Goal: Task Accomplishment & Management: Complete application form

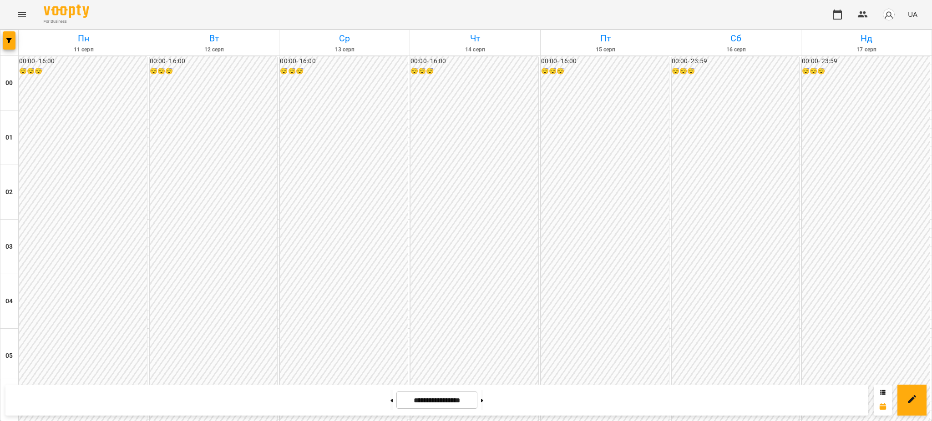
scroll to position [849, 0]
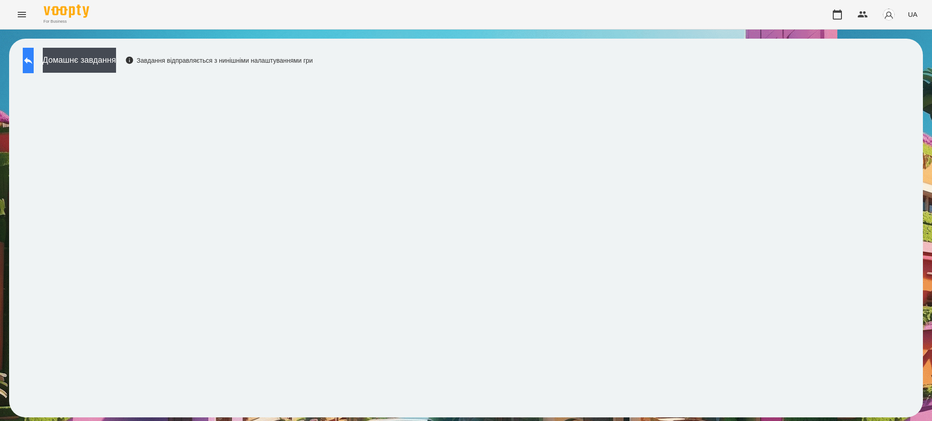
click at [33, 56] on icon at bounding box center [28, 60] width 11 height 11
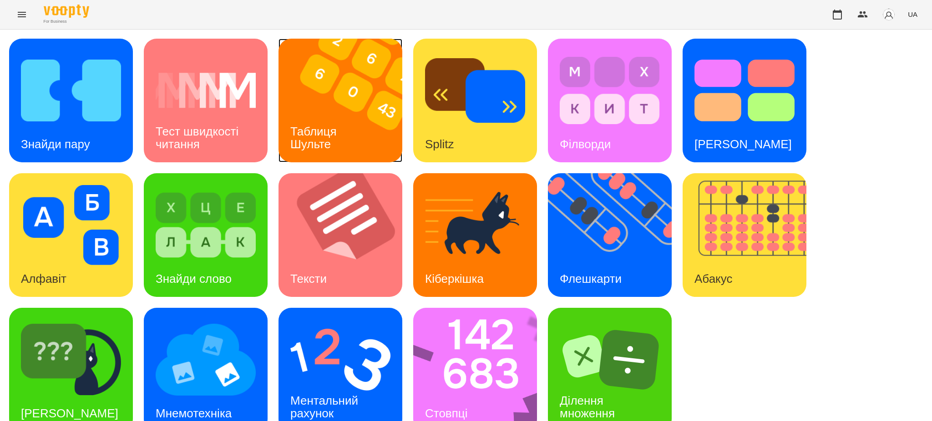
click at [358, 134] on img at bounding box center [346, 101] width 135 height 124
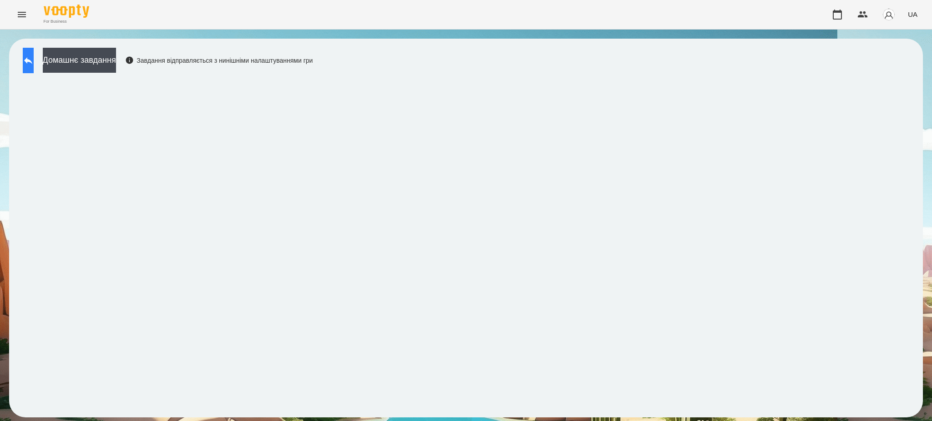
click at [34, 51] on button at bounding box center [28, 60] width 11 height 25
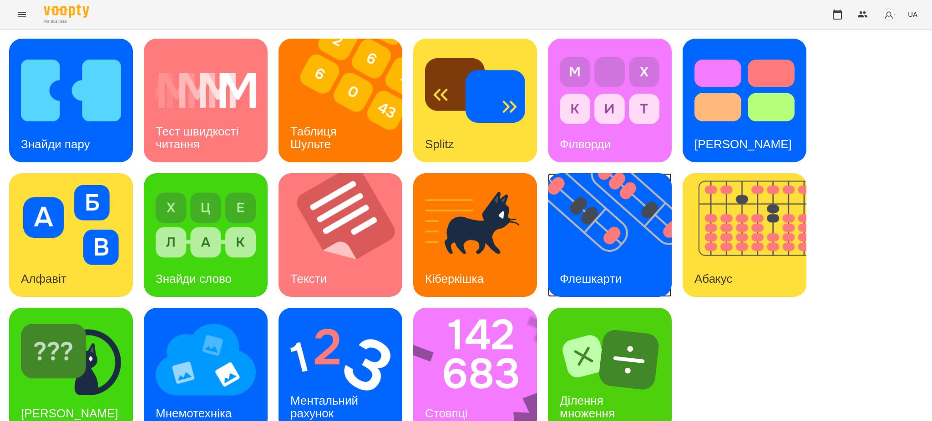
click at [615, 248] on img at bounding box center [615, 235] width 135 height 124
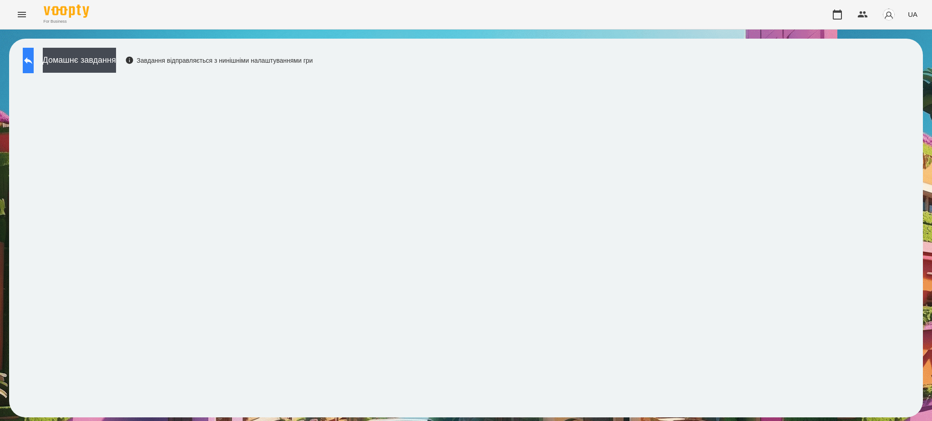
click at [34, 61] on icon at bounding box center [28, 60] width 11 height 11
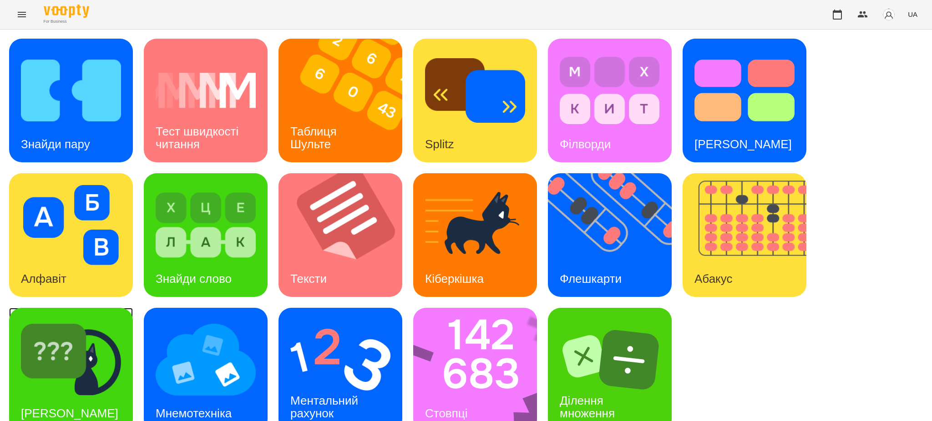
click at [80, 364] on img at bounding box center [71, 360] width 100 height 80
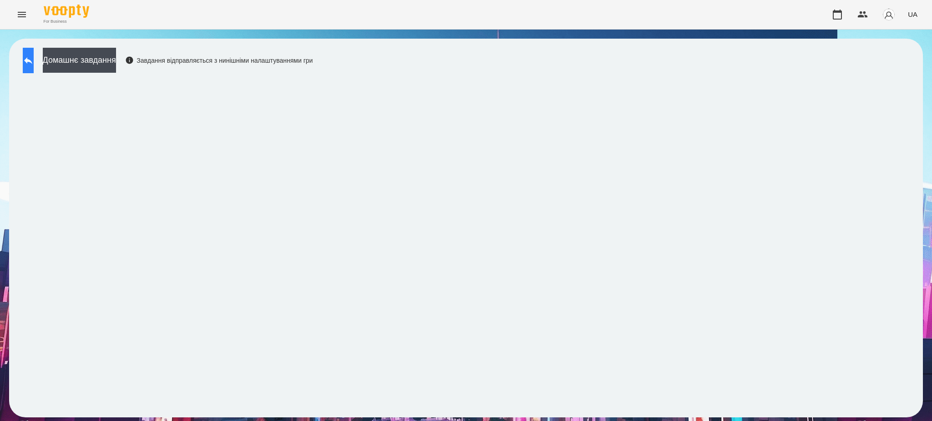
click at [34, 57] on icon at bounding box center [28, 60] width 11 height 11
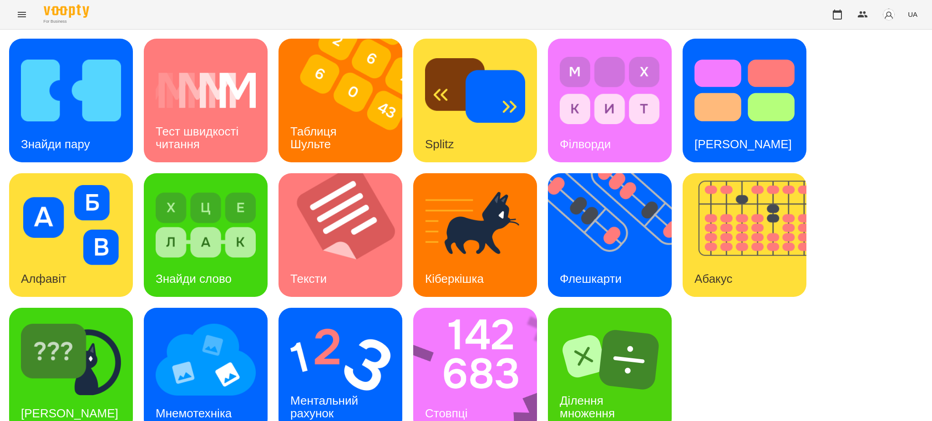
scroll to position [19, 0]
click at [195, 396] on div "Мнемотехніка" at bounding box center [194, 414] width 100 height 36
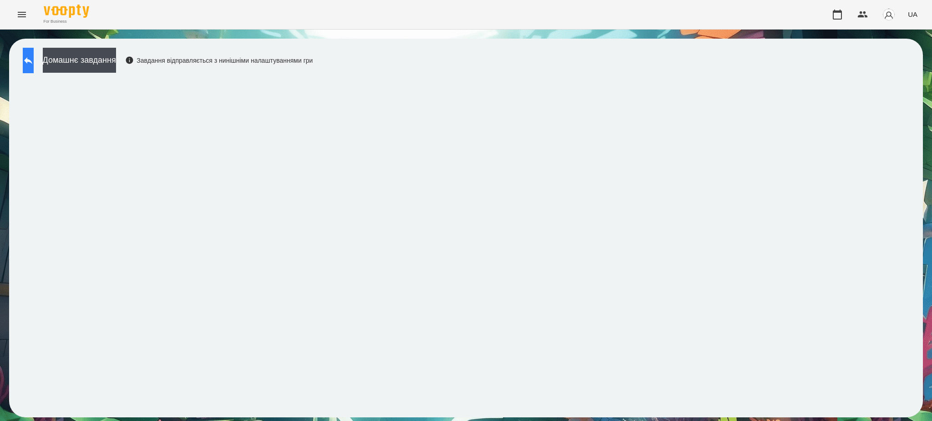
click at [34, 56] on icon at bounding box center [28, 60] width 11 height 11
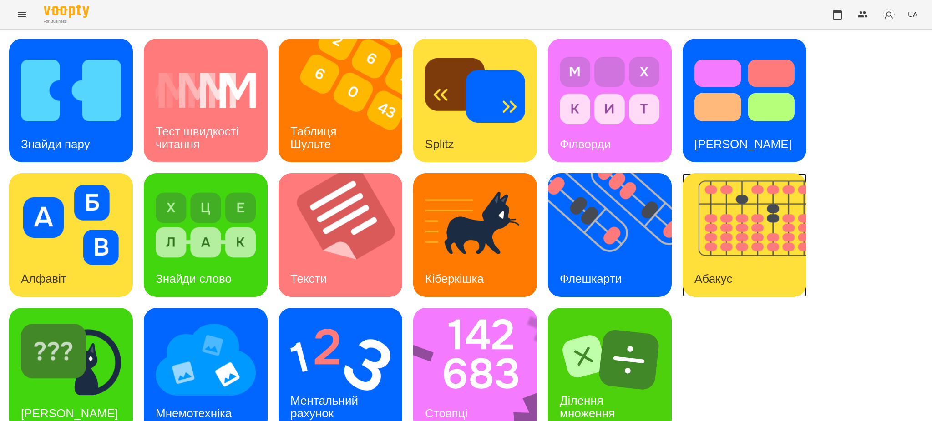
click at [751, 203] on img at bounding box center [750, 235] width 135 height 124
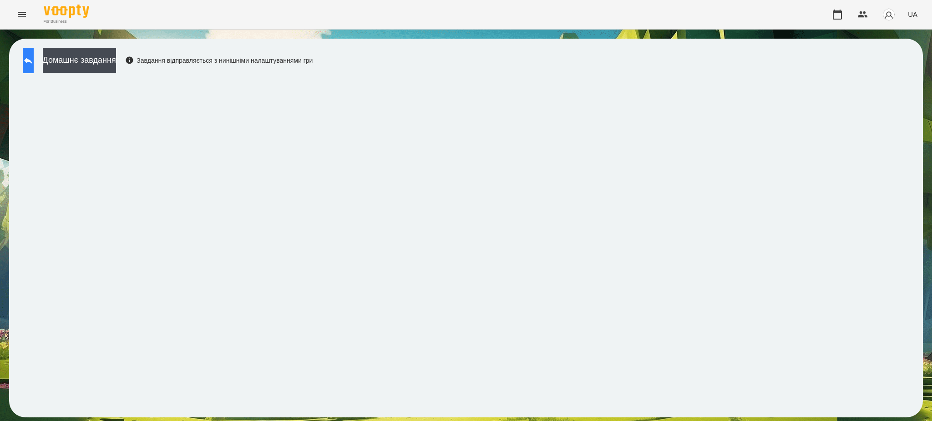
click at [34, 64] on icon at bounding box center [28, 60] width 11 height 11
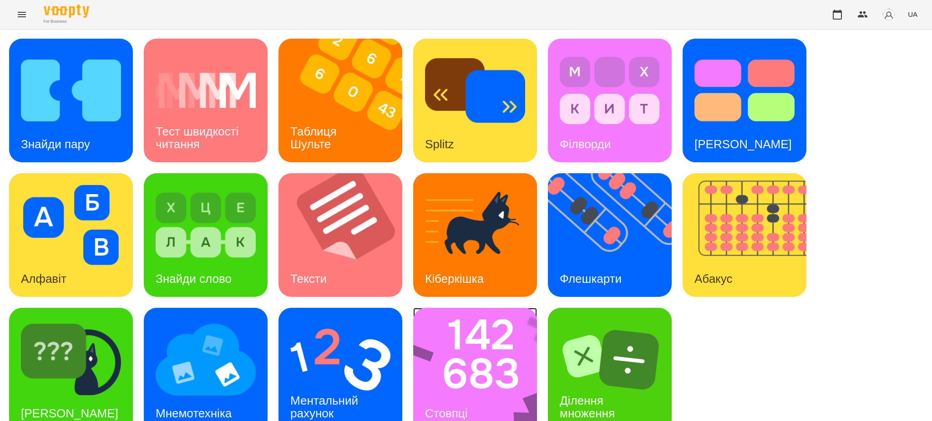
click at [467, 374] on img at bounding box center [481, 370] width 136 height 124
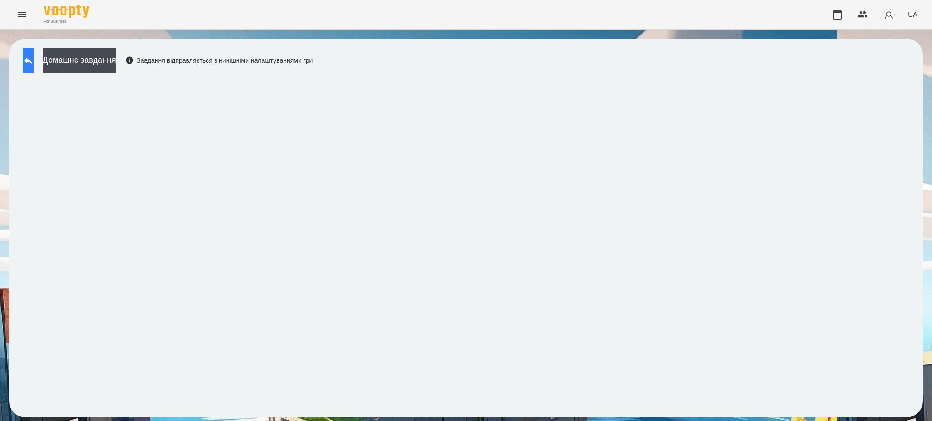
click at [31, 57] on icon at bounding box center [28, 60] width 11 height 11
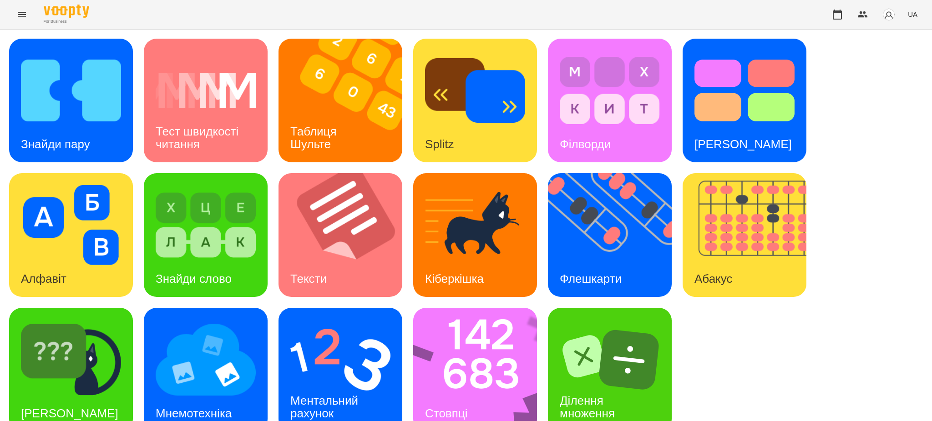
scroll to position [19, 0]
click at [348, 383] on div "Ментальний рахунок" at bounding box center [326, 407] width 95 height 49
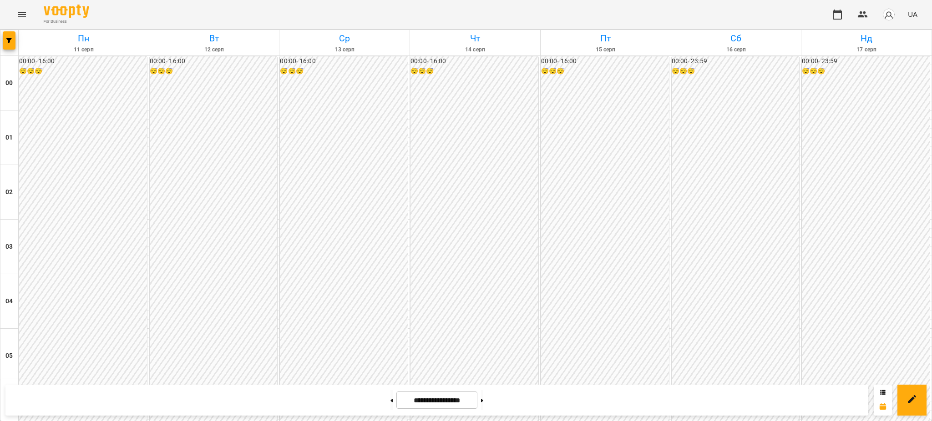
scroll to position [849, 0]
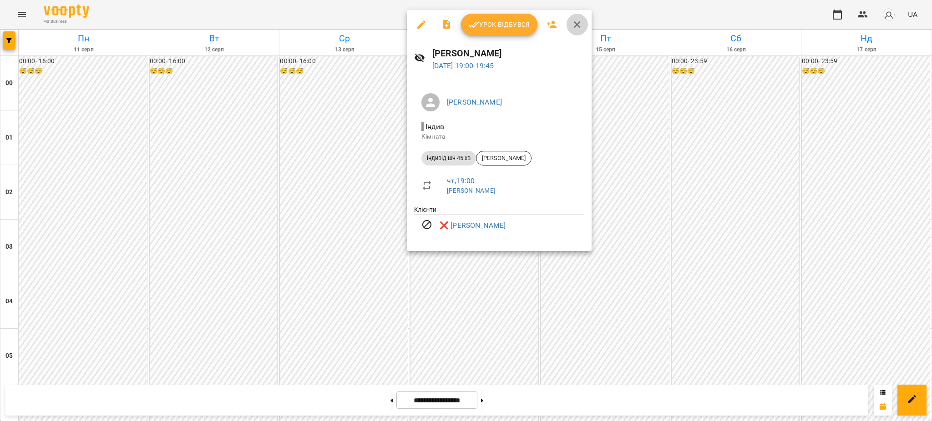
click at [578, 24] on icon "button" at bounding box center [577, 24] width 6 height 6
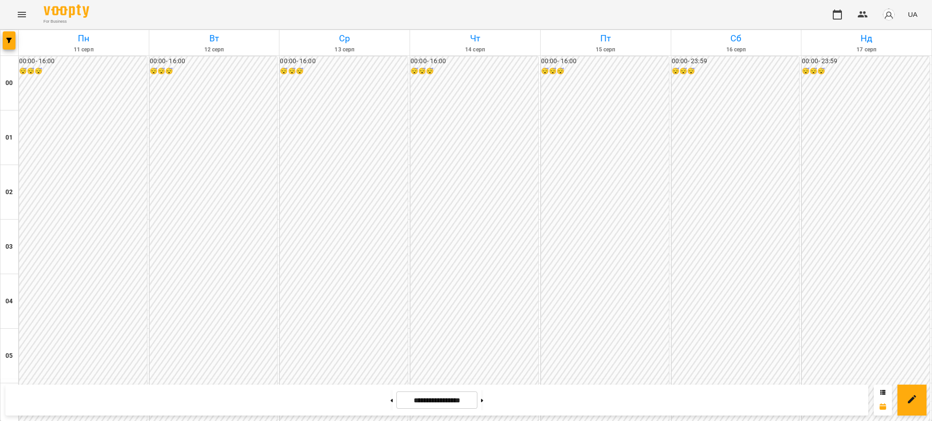
click at [21, 13] on icon "Menu" at bounding box center [21, 14] width 11 height 11
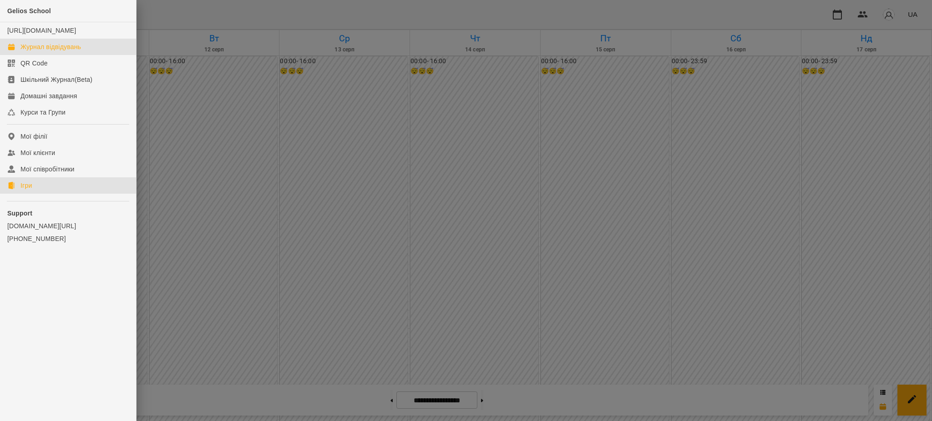
click at [26, 190] on div "Ігри" at bounding box center [25, 185] width 11 height 9
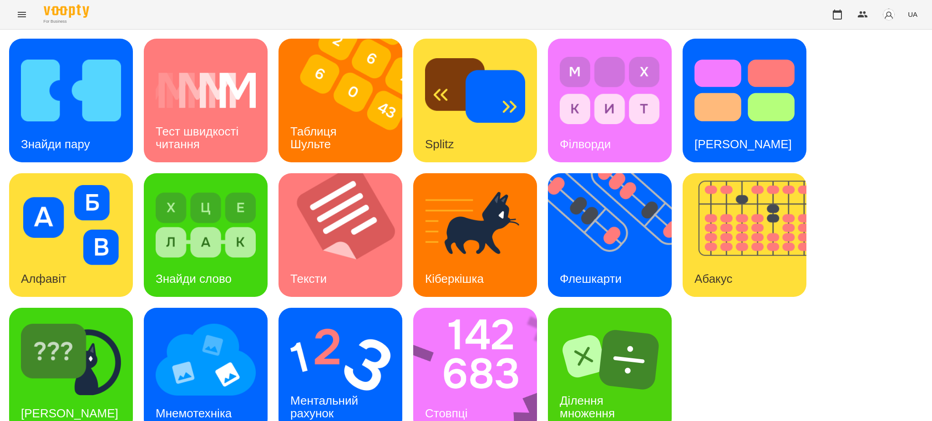
scroll to position [19, 0]
click at [341, 346] on img at bounding box center [340, 360] width 100 height 80
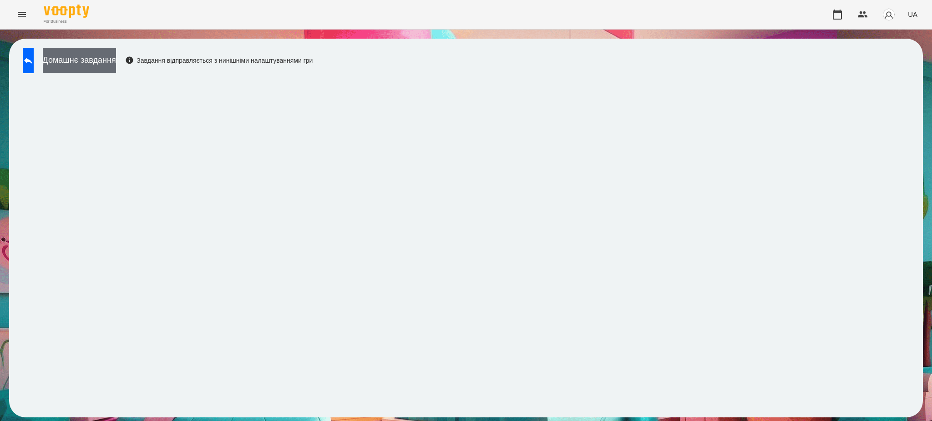
click at [95, 56] on button "Домашнє завдання" at bounding box center [79, 60] width 73 height 25
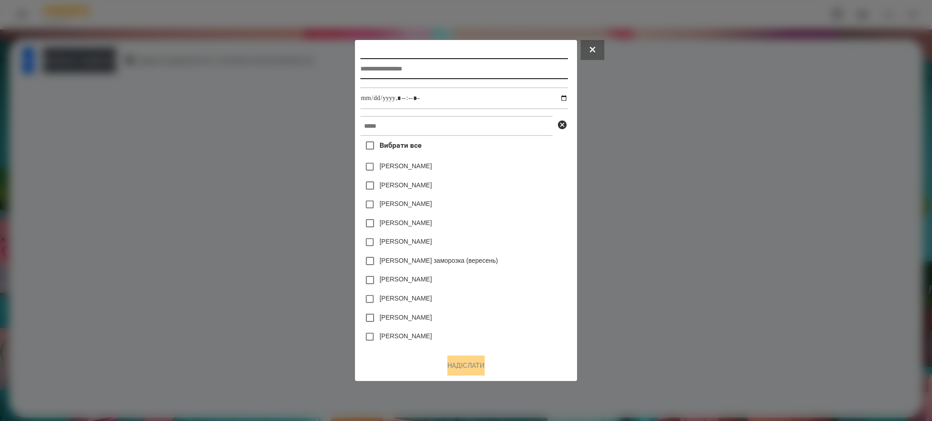
click at [440, 69] on input "text" at bounding box center [463, 68] width 207 height 21
type input "**********"
click at [568, 96] on input "datetime-local" at bounding box center [463, 98] width 207 height 22
type input "**********"
click at [530, 211] on div "[PERSON_NAME]" at bounding box center [463, 204] width 207 height 19
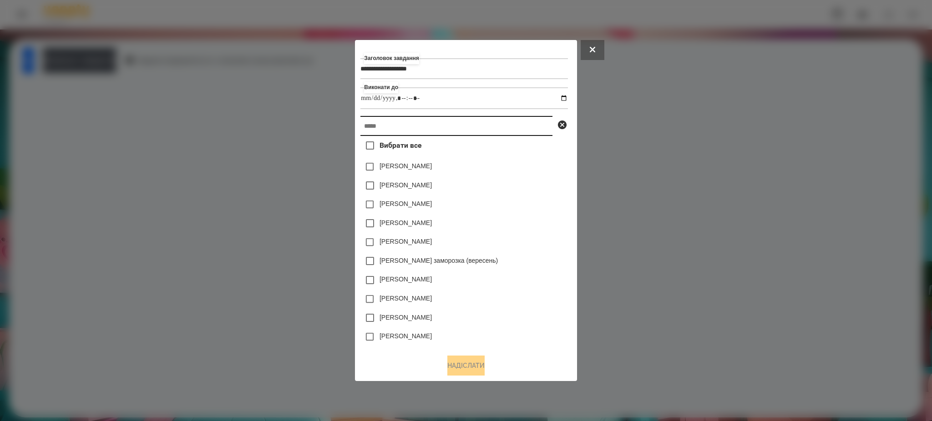
click at [459, 128] on input "text" at bounding box center [456, 126] width 192 height 20
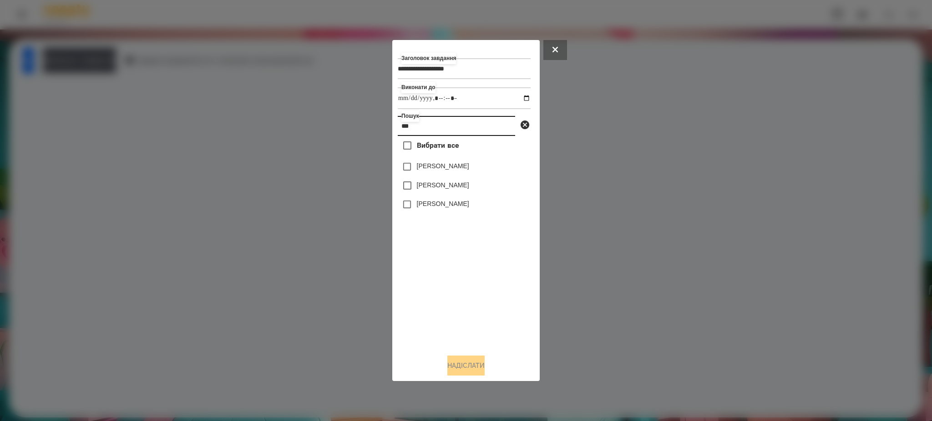
type input "***"
click at [474, 364] on button "Надіслати" at bounding box center [465, 366] width 37 height 20
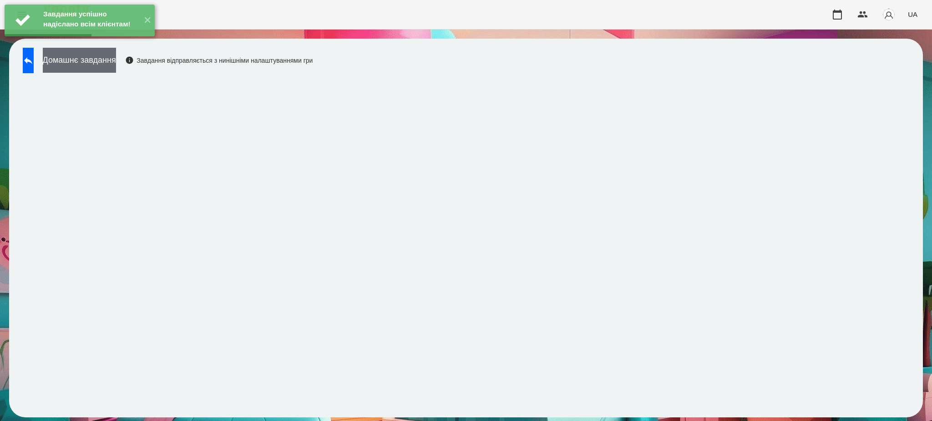
click at [116, 61] on button "Домашнє завдання" at bounding box center [79, 60] width 73 height 25
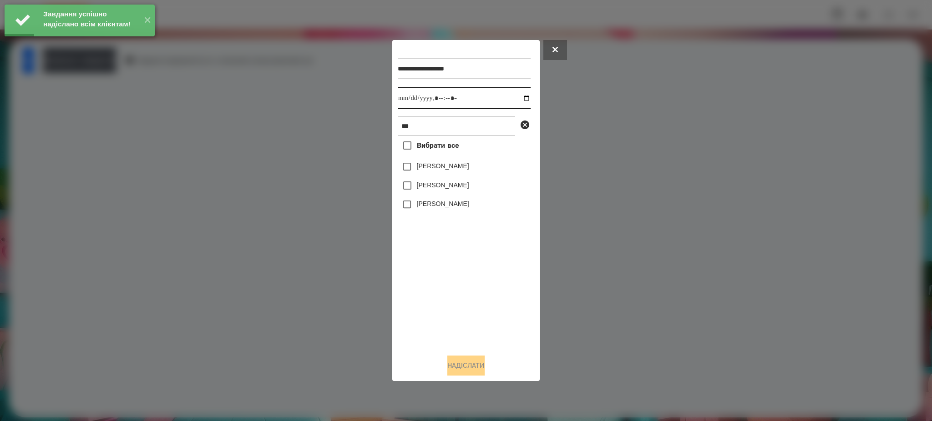
click at [525, 96] on input "datetime-local" at bounding box center [464, 98] width 133 height 22
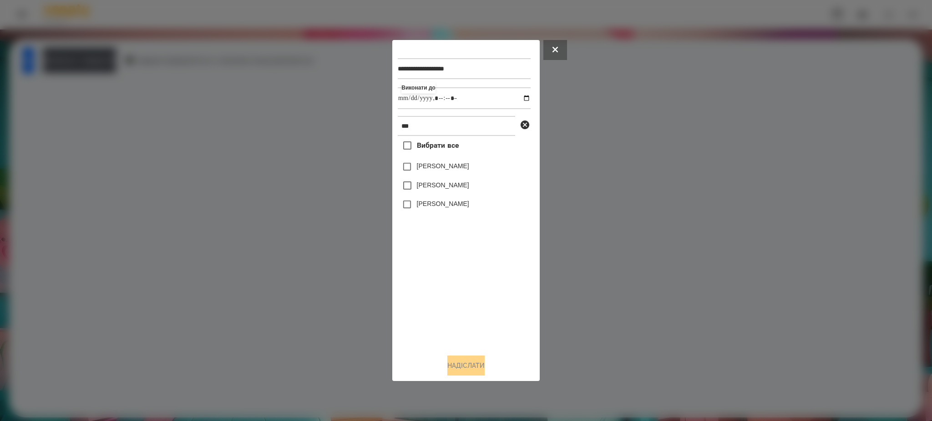
type input "**********"
click at [457, 291] on div "Вибрати все [PERSON_NAME] [PERSON_NAME] МАТЕМ Рос [PERSON_NAME]" at bounding box center [464, 241] width 133 height 211
click at [450, 361] on button "Надіслати" at bounding box center [465, 366] width 37 height 20
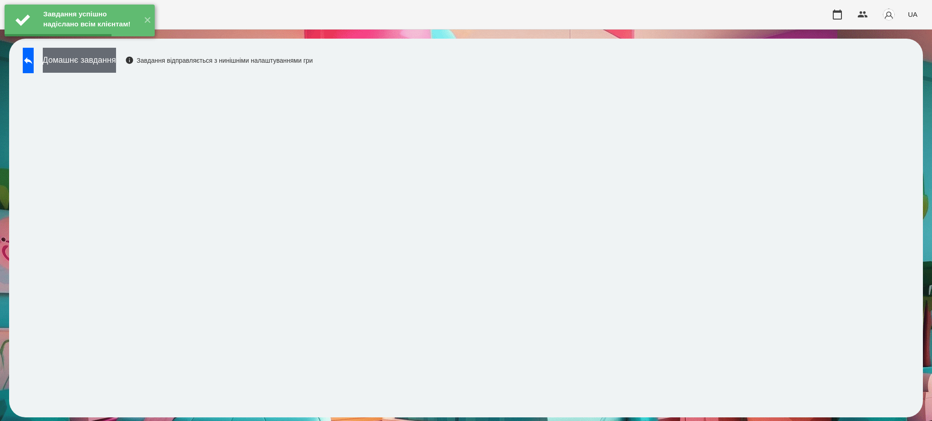
click at [116, 62] on button "Домашнє завдання" at bounding box center [79, 60] width 73 height 25
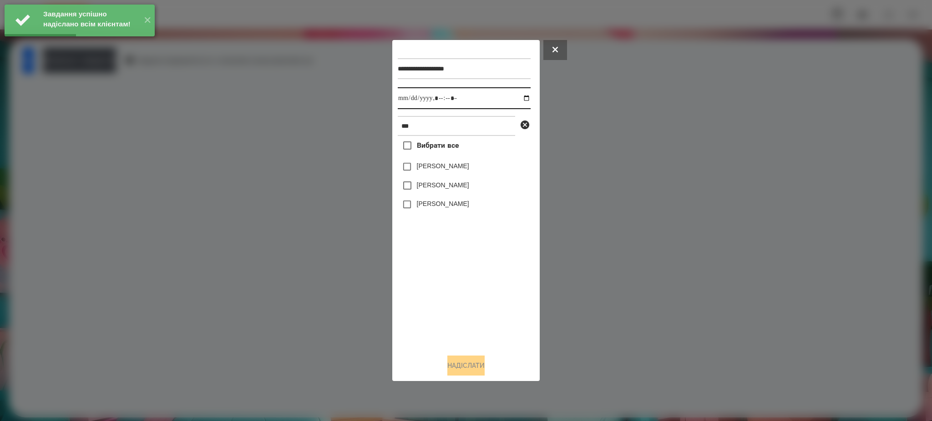
click at [527, 95] on input "datetime-local" at bounding box center [464, 98] width 133 height 22
type input "**********"
click at [444, 287] on div "Вибрати все [PERSON_NAME] [PERSON_NAME] МАТЕМ Рос [PERSON_NAME]" at bounding box center [464, 241] width 133 height 211
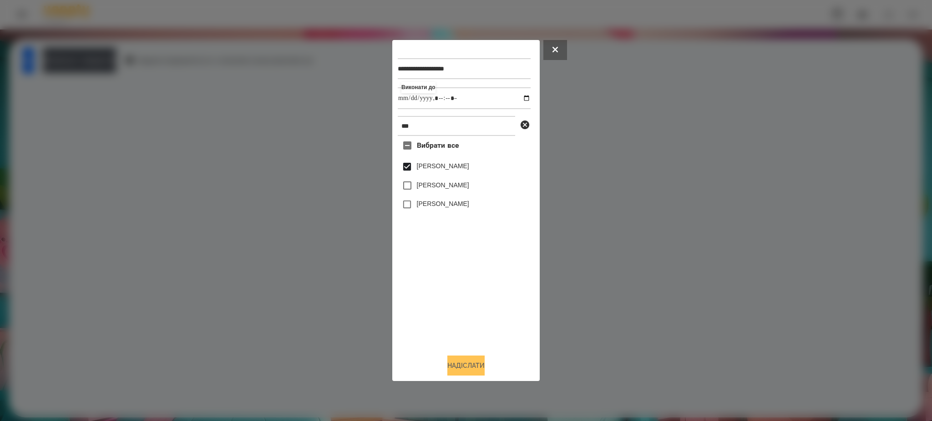
click at [450, 372] on button "Надіслати" at bounding box center [465, 366] width 37 height 20
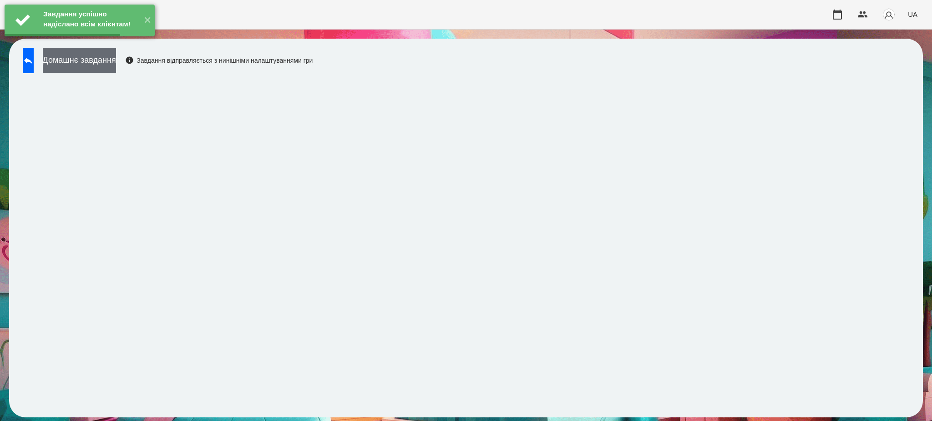
click at [107, 57] on button "Домашнє завдання" at bounding box center [79, 60] width 73 height 25
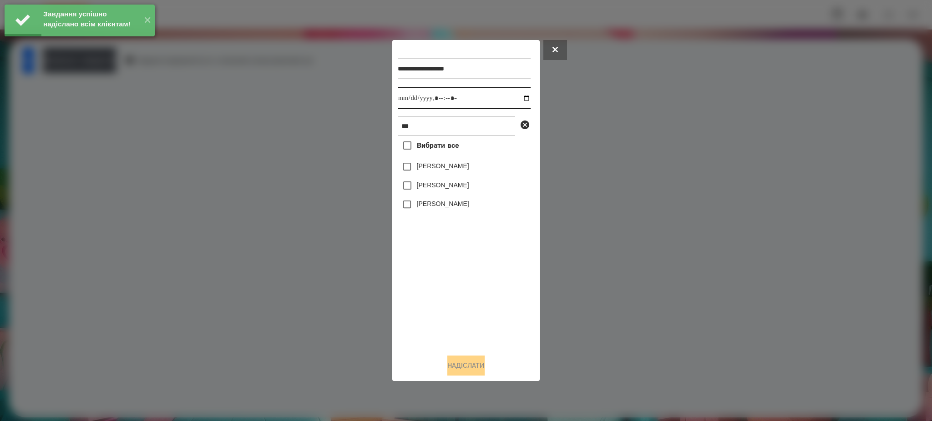
click at [526, 94] on input "datetime-local" at bounding box center [464, 98] width 133 height 22
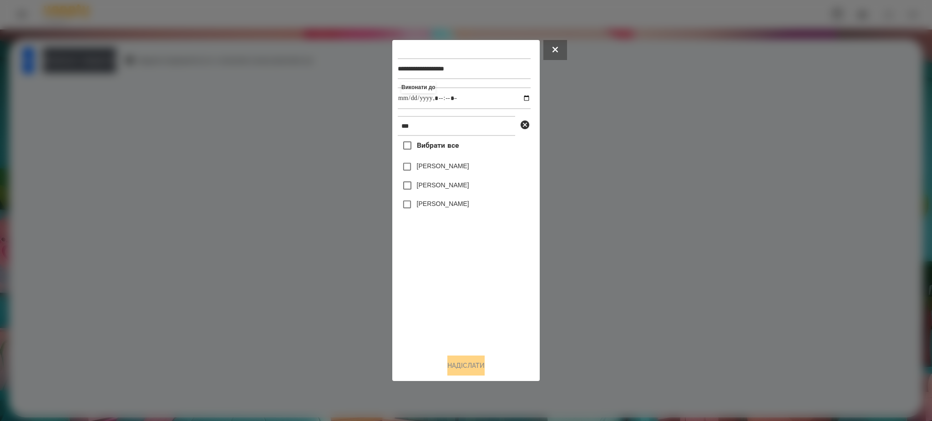
type input "**********"
click at [469, 280] on div "Вибрати все [PERSON_NAME] [PERSON_NAME] МАТЕМ Рос [PERSON_NAME]" at bounding box center [464, 241] width 133 height 211
click at [466, 368] on button "Надіслати" at bounding box center [465, 366] width 37 height 20
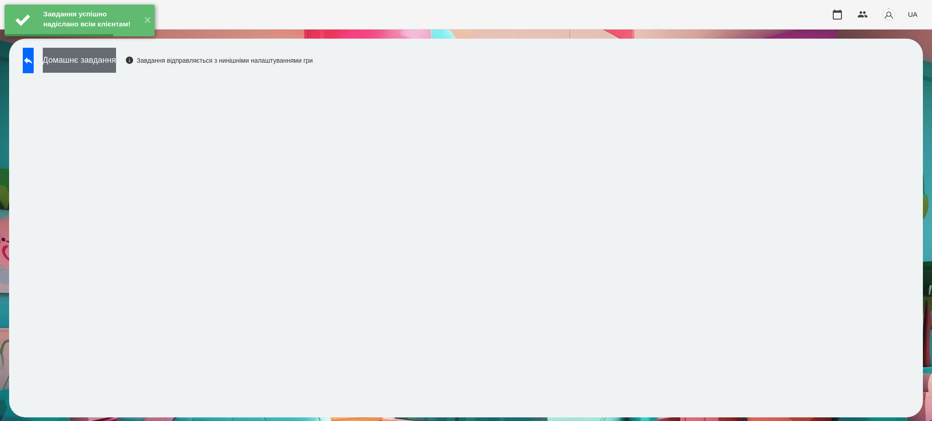
click at [116, 63] on button "Домашнє завдання" at bounding box center [79, 60] width 73 height 25
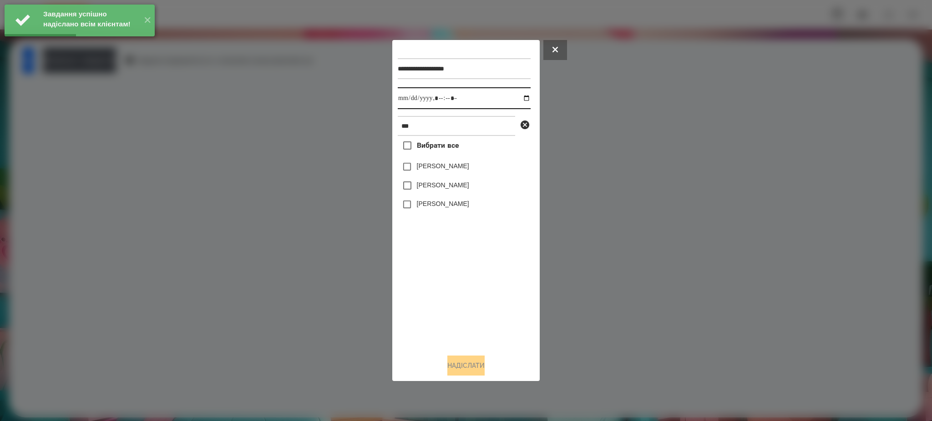
click at [526, 94] on input "datetime-local" at bounding box center [464, 98] width 133 height 22
type input "**********"
click at [411, 273] on div "Вибрати все [PERSON_NAME] [PERSON_NAME] МАТЕМ Рос [PERSON_NAME]" at bounding box center [464, 241] width 133 height 211
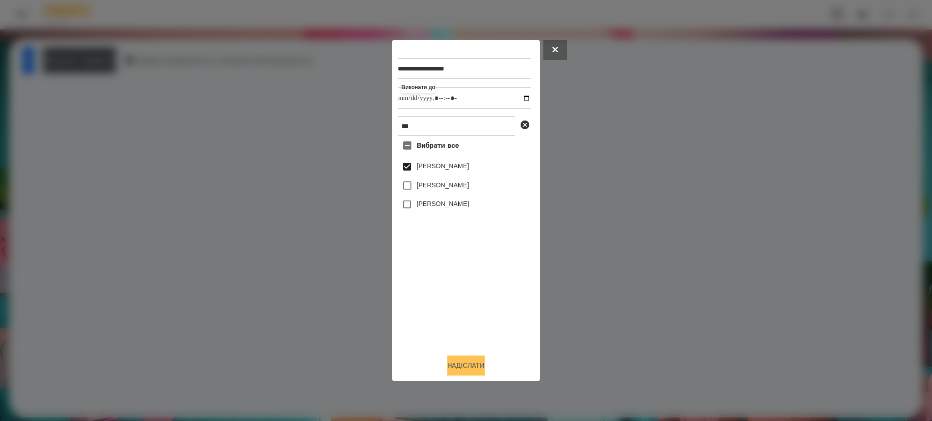
click at [453, 360] on button "Надіслати" at bounding box center [465, 366] width 37 height 20
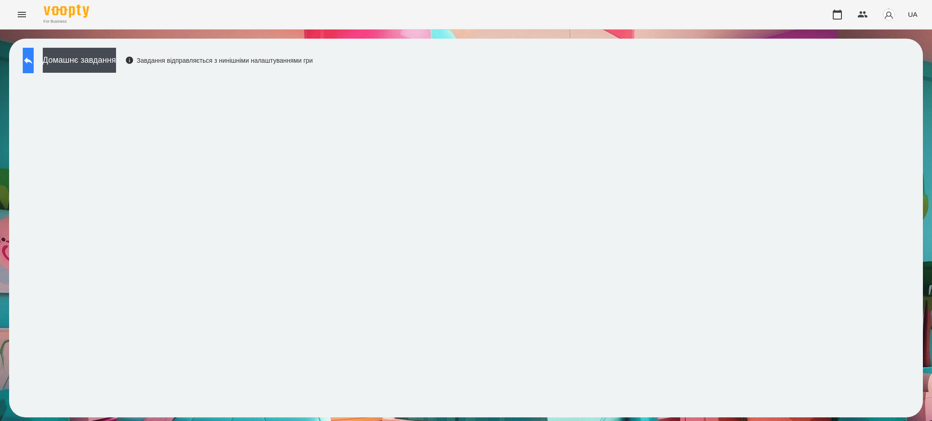
click at [34, 53] on button at bounding box center [28, 60] width 11 height 25
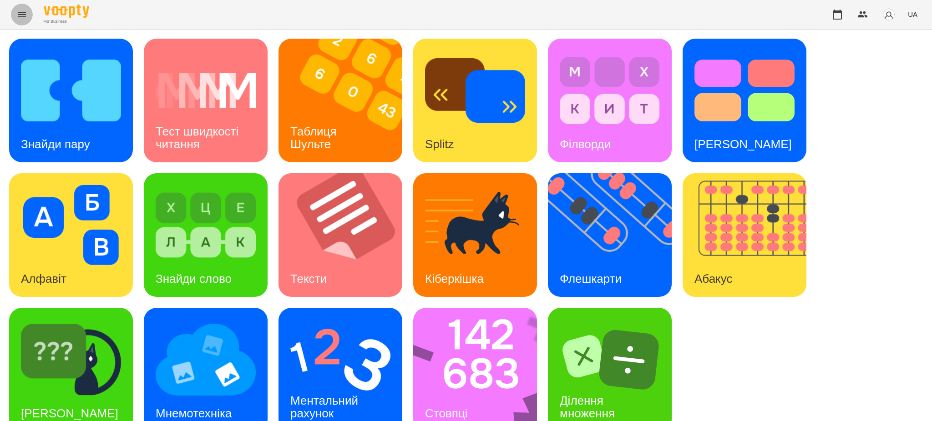
click at [22, 10] on icon "Menu" at bounding box center [21, 14] width 11 height 11
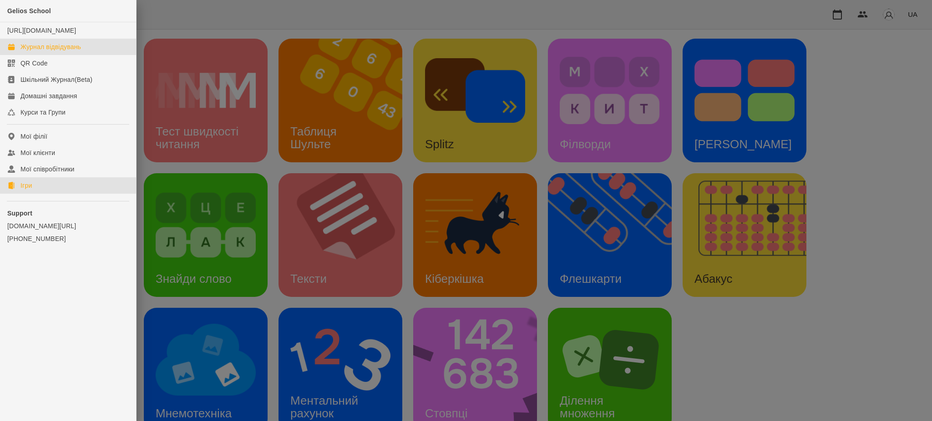
click at [43, 51] on div "Журнал відвідувань" at bounding box center [50, 46] width 61 height 9
